Goal: Task Accomplishment & Management: Manage account settings

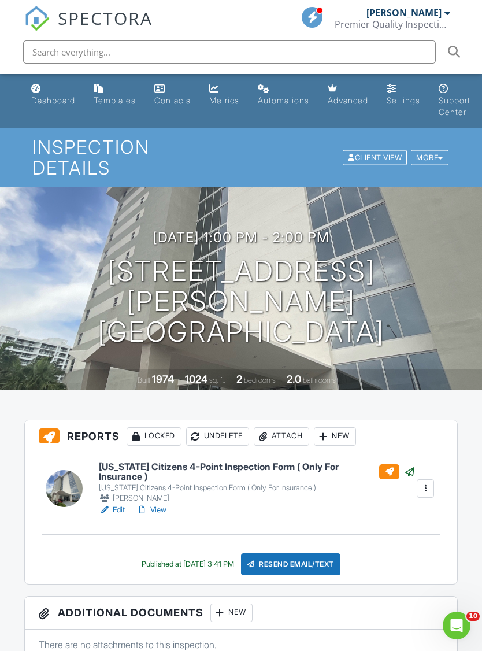
scroll to position [14, 0]
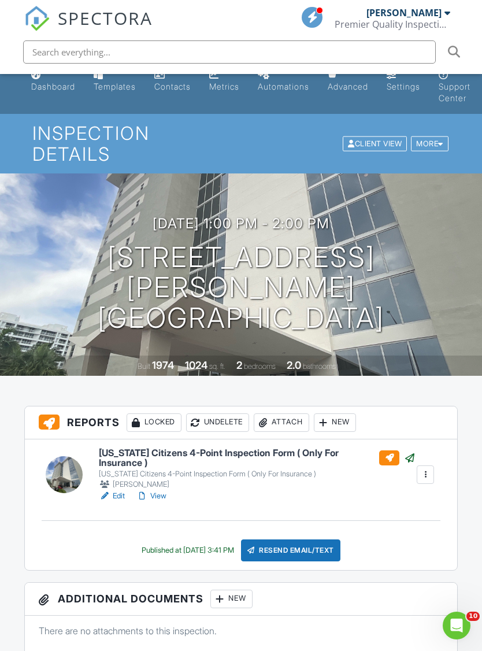
click at [323, 540] on div "Resend Email/Text" at bounding box center [290, 551] width 99 height 22
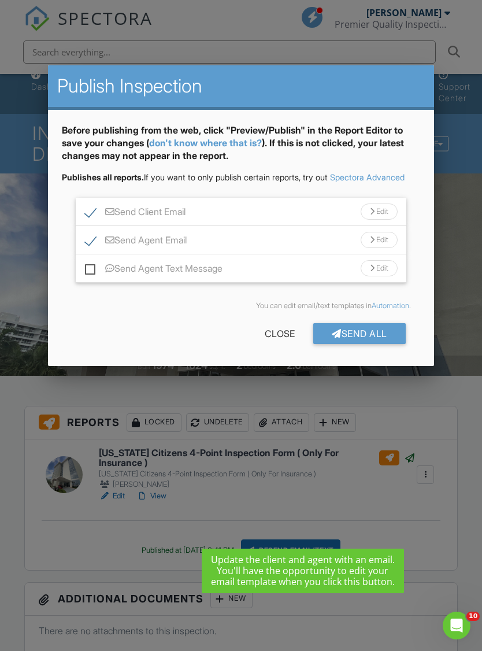
click at [380, 344] on div "Send All" at bounding box center [360, 333] width 93 height 21
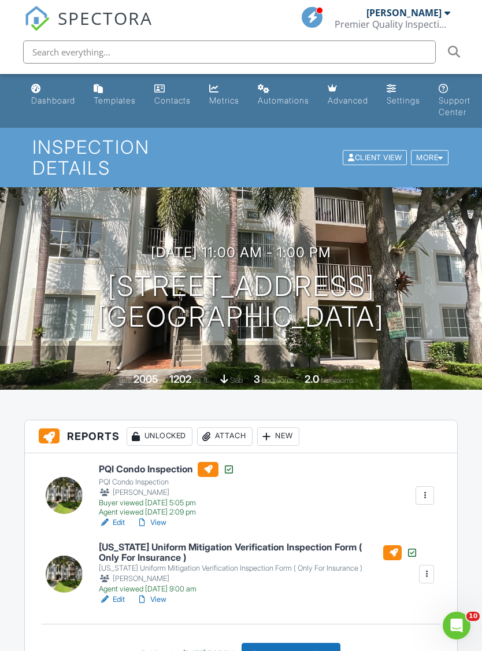
scroll to position [143, 0]
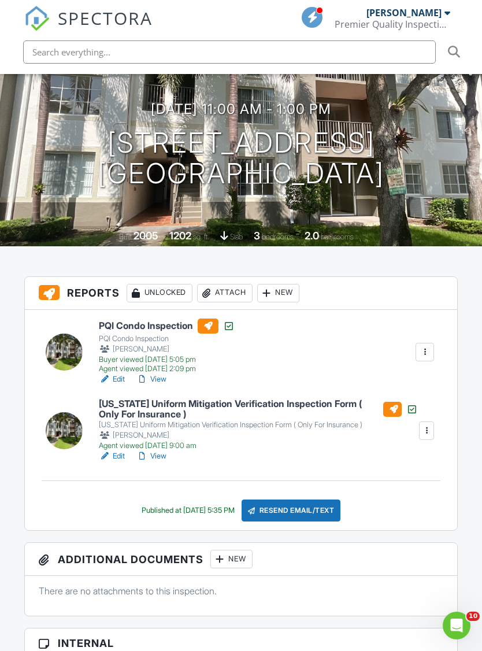
click at [229, 284] on div "Attach" at bounding box center [225, 293] width 56 height 19
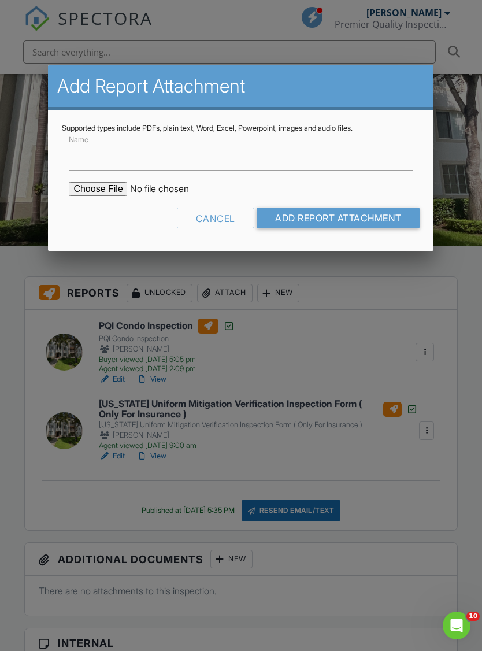
click at [411, 380] on div at bounding box center [241, 349] width 482 height 814
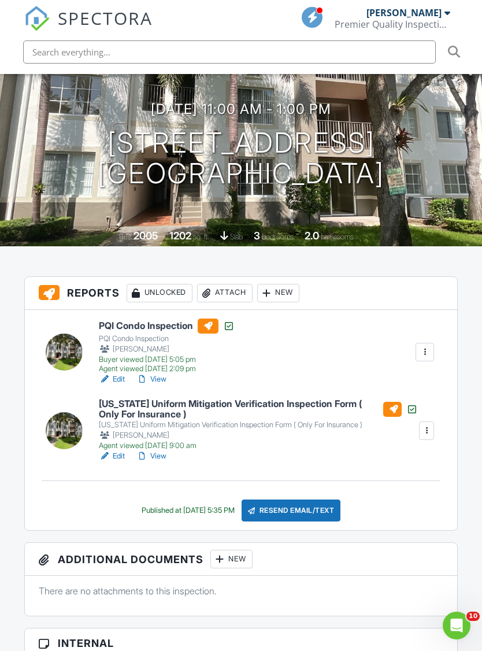
click at [229, 284] on div "Attach" at bounding box center [225, 293] width 56 height 19
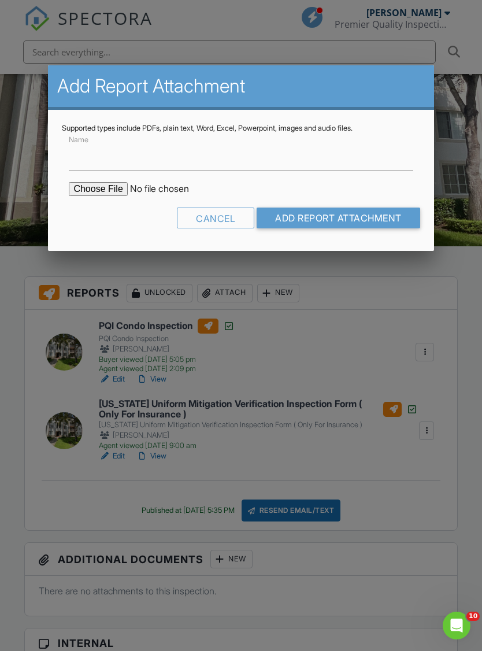
click at [89, 192] on input "file" at bounding box center [167, 189] width 197 height 14
type input "C:\fakepath\MoldReport_53031154_ForPrint.pdf"
click at [91, 160] on label "Name" at bounding box center [81, 155] width 25 height 13
click at [91, 160] on input "Name" at bounding box center [241, 156] width 344 height 28
type input "Mold Report"
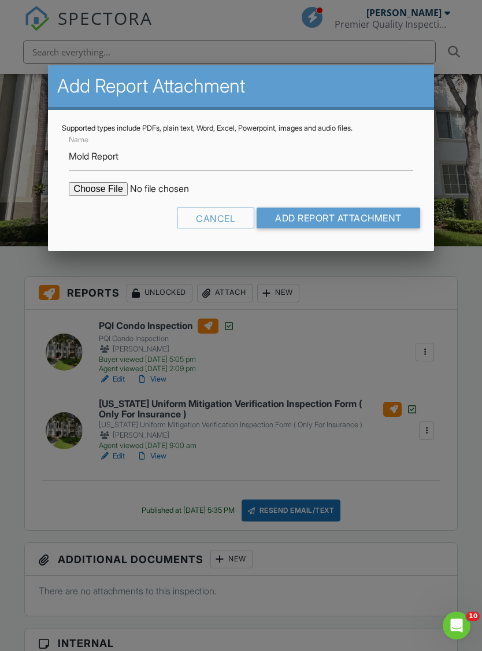
click at [370, 224] on input "Add Report Attachment" at bounding box center [339, 218] width 164 height 21
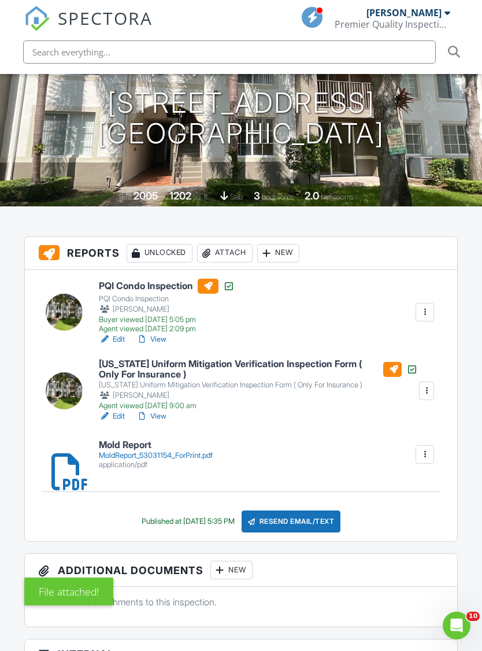
scroll to position [193, 0]
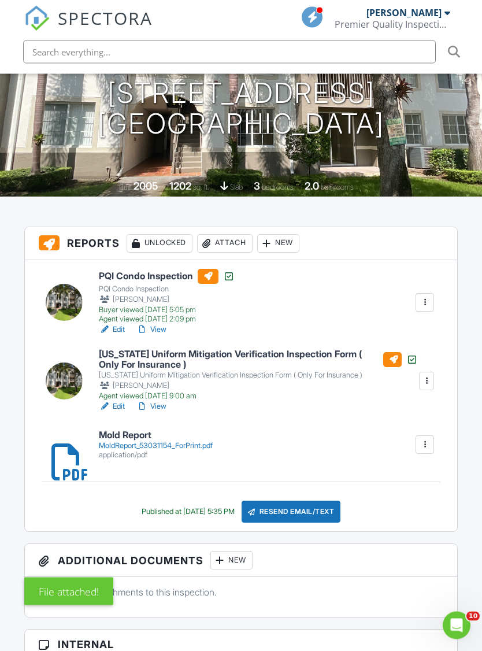
click at [185, 451] on div "application/pdf" at bounding box center [156, 455] width 114 height 9
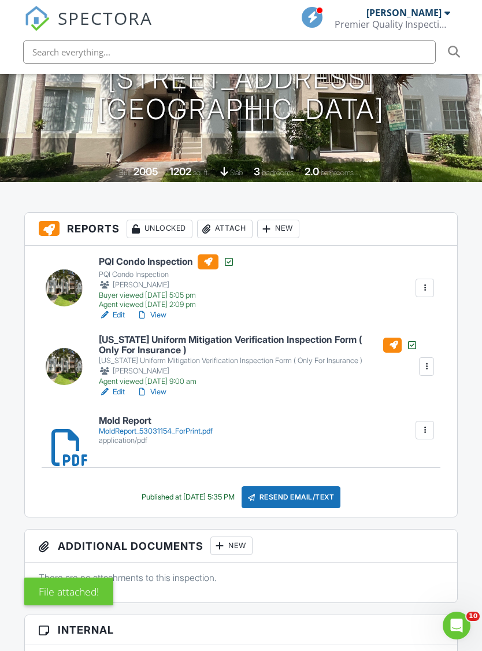
scroll to position [328, 0]
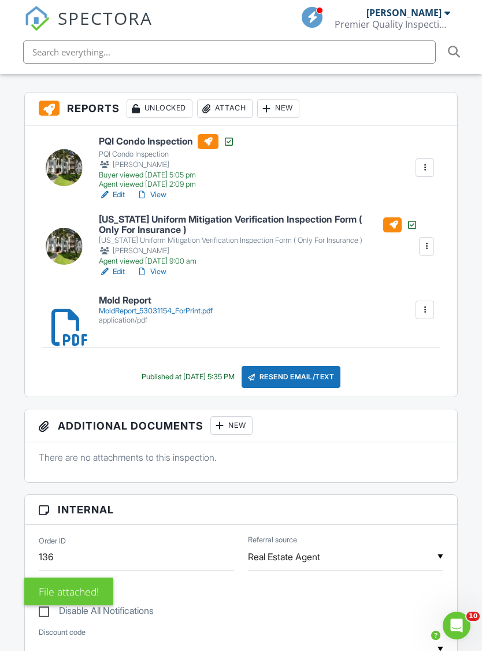
click at [329, 366] on div "Resend Email/Text" at bounding box center [291, 377] width 99 height 22
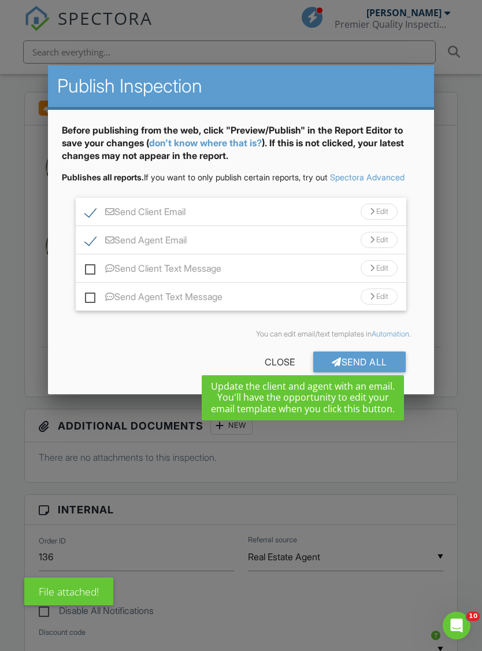
click at [375, 371] on div "Send All" at bounding box center [360, 362] width 93 height 21
